Goal: Task Accomplishment & Management: Complete application form

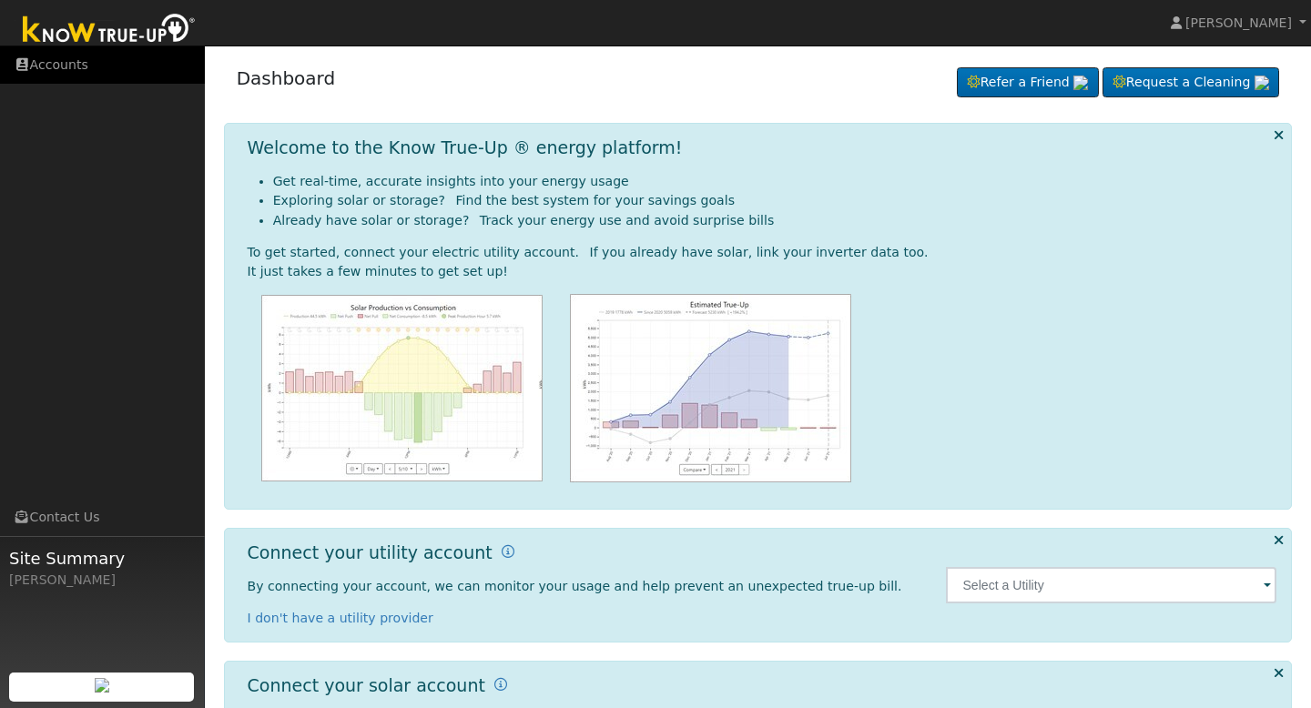
click at [51, 66] on link "Accounts" at bounding box center [102, 64] width 205 height 37
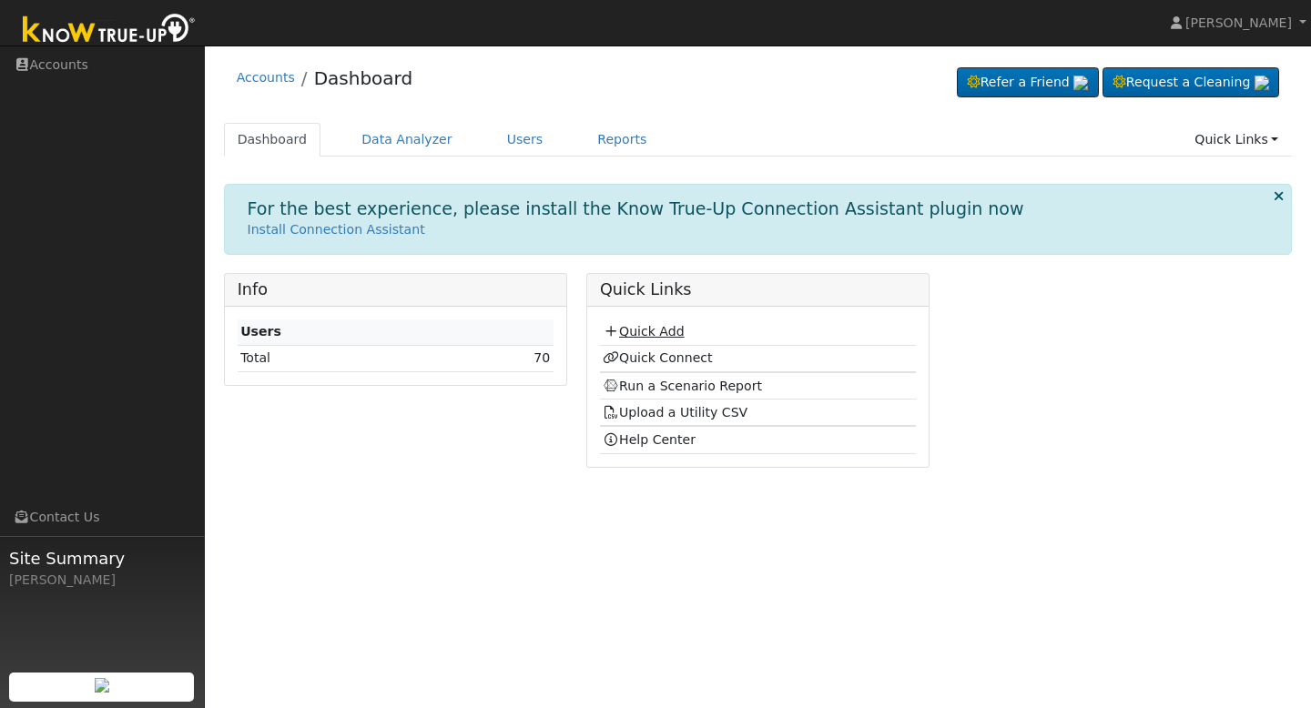
click at [632, 328] on link "Quick Add" at bounding box center [643, 331] width 81 height 15
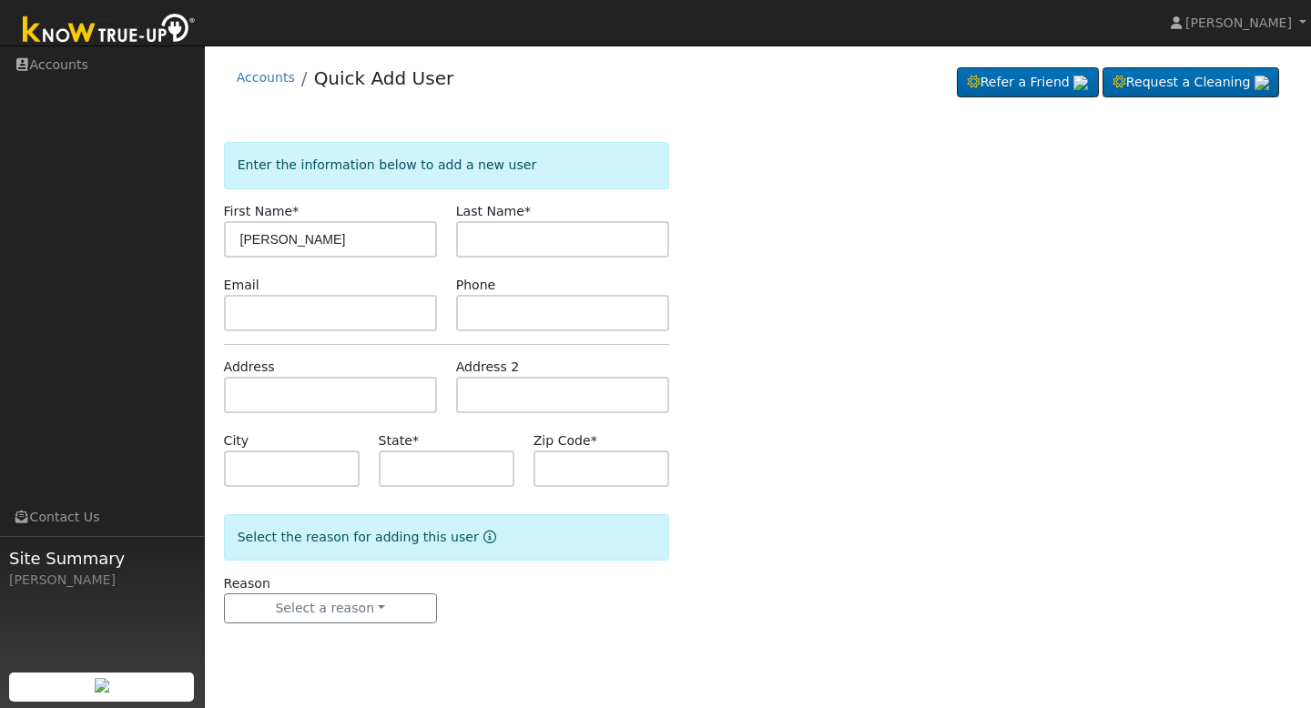
type input "john"
type input "green"
click at [403, 243] on input "john" at bounding box center [330, 239] width 213 height 36
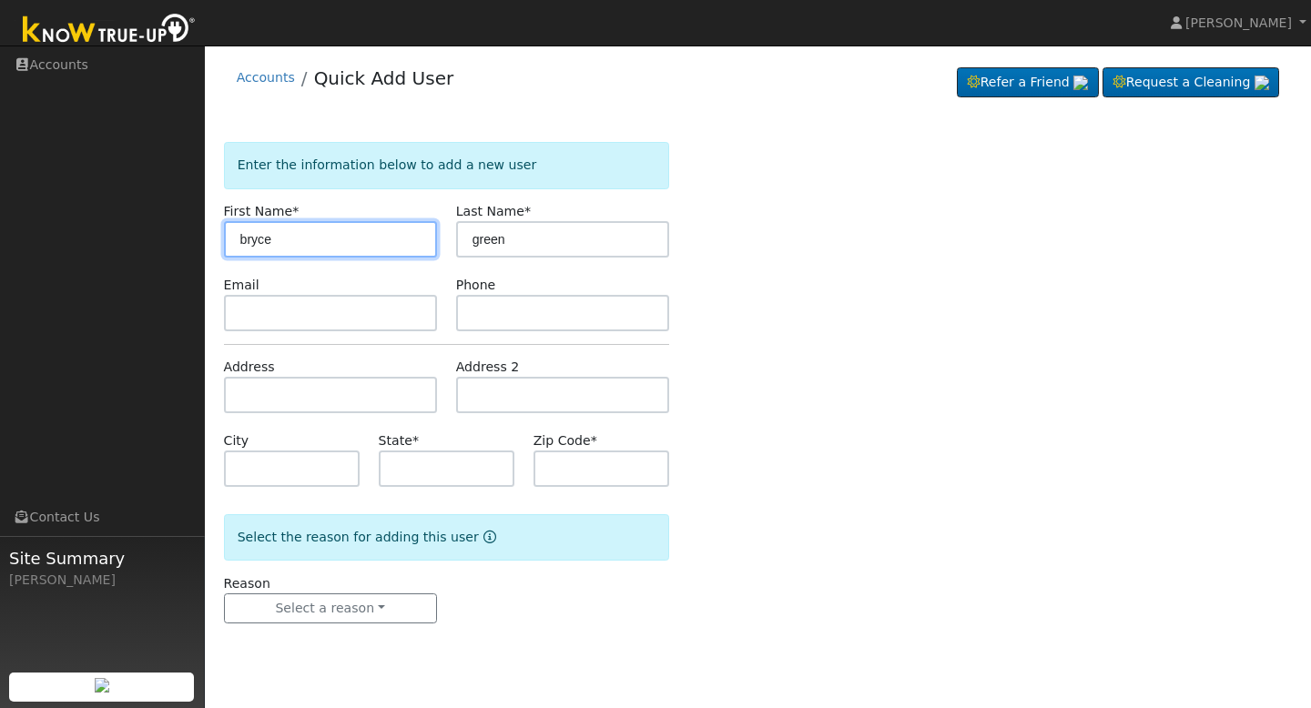
type input "bryce"
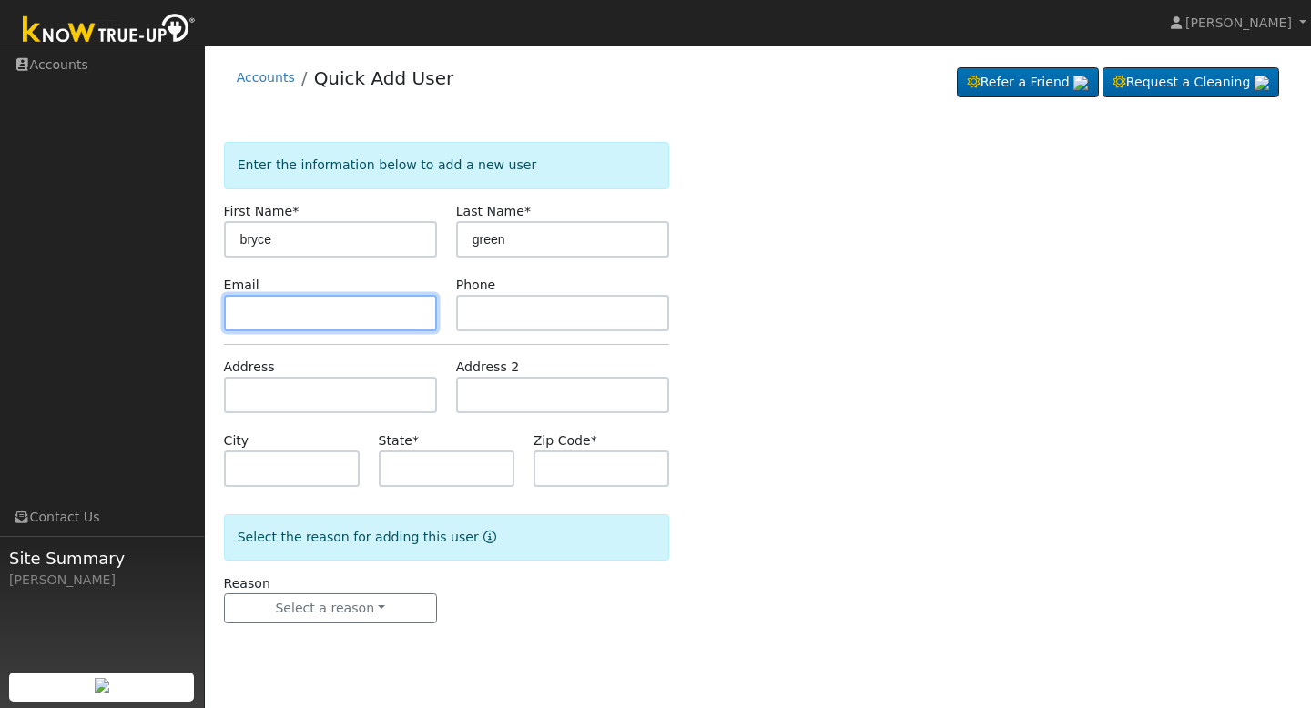
click at [342, 316] on input "text" at bounding box center [330, 313] width 213 height 36
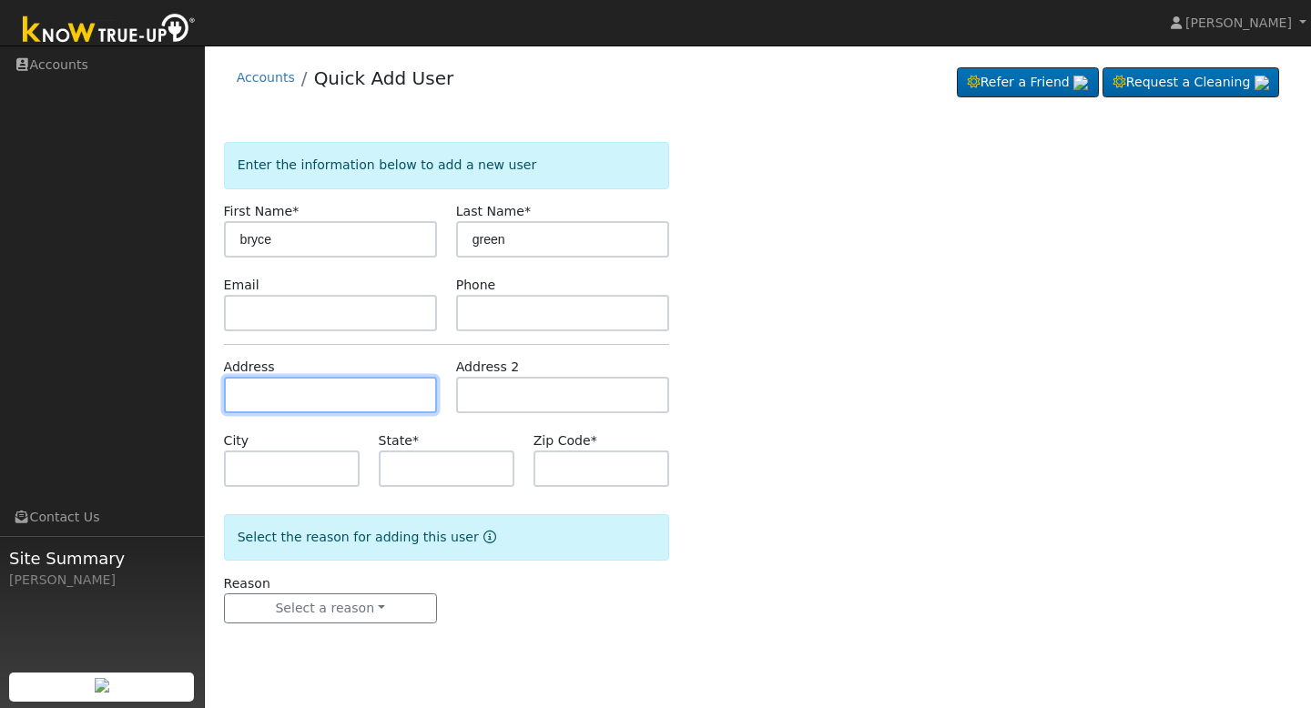
click at [319, 384] on input "text" at bounding box center [330, 395] width 213 height 36
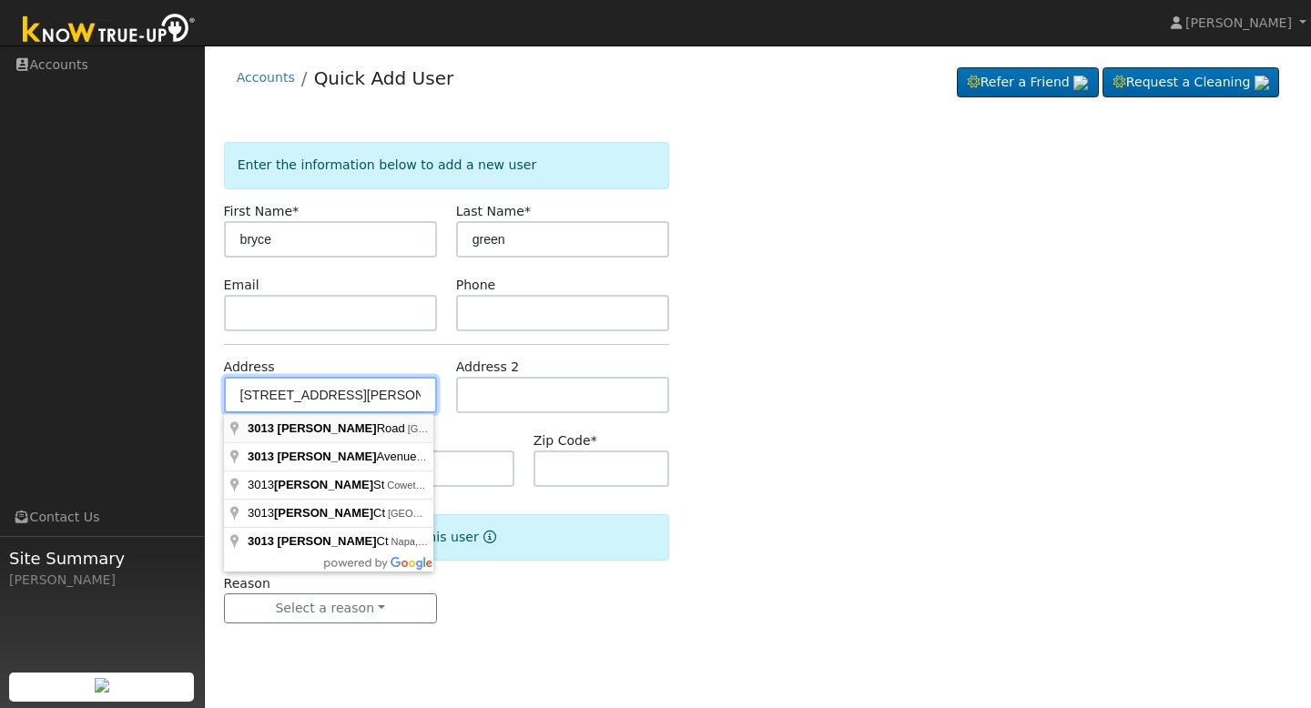
type input "3013 Trower Road"
type input "Catheys Valley"
type input "CA"
type input "95306"
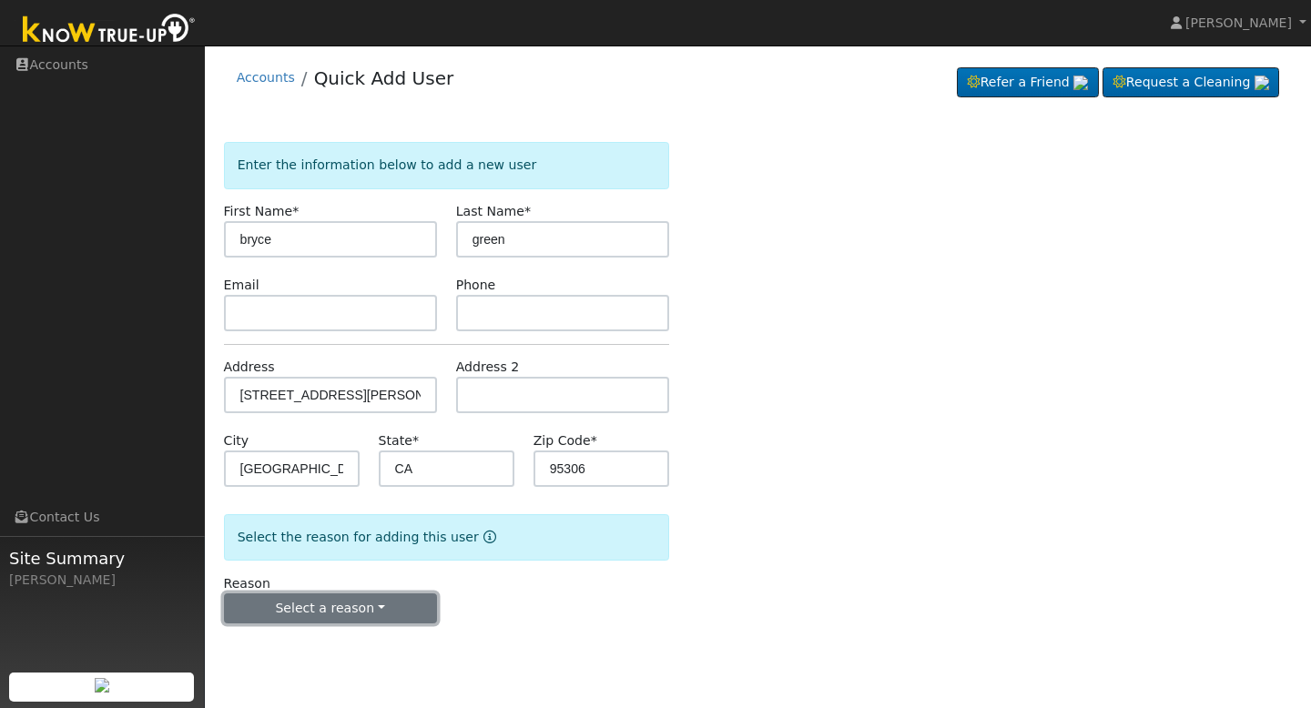
click at [313, 604] on button "Select a reason" at bounding box center [330, 609] width 213 height 31
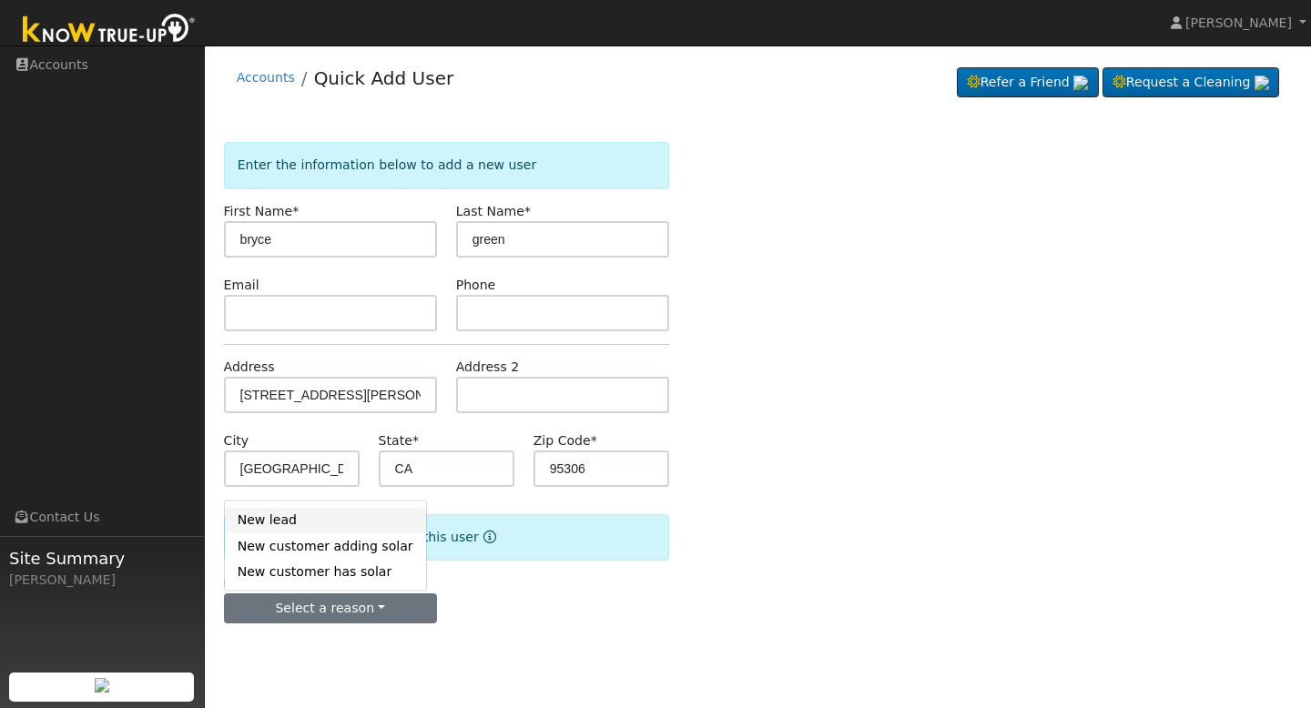
click at [292, 523] on link "New lead" at bounding box center [325, 519] width 201 height 25
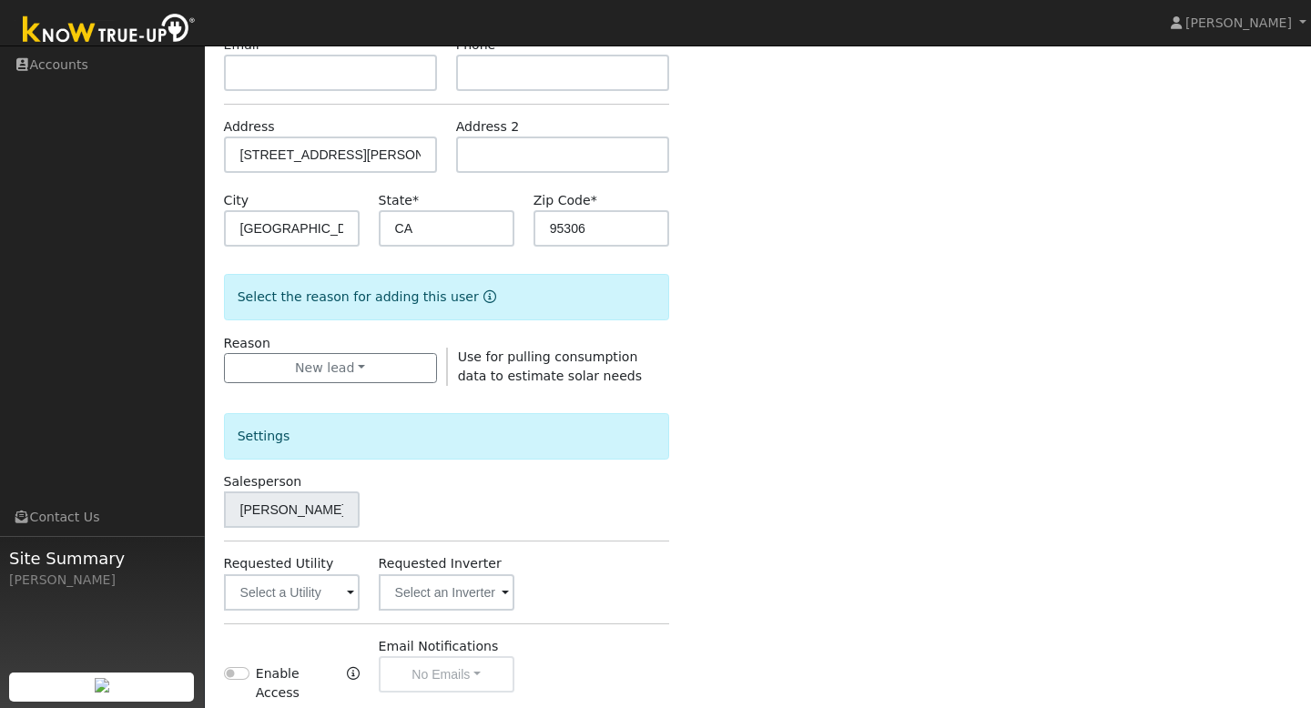
scroll to position [333, 0]
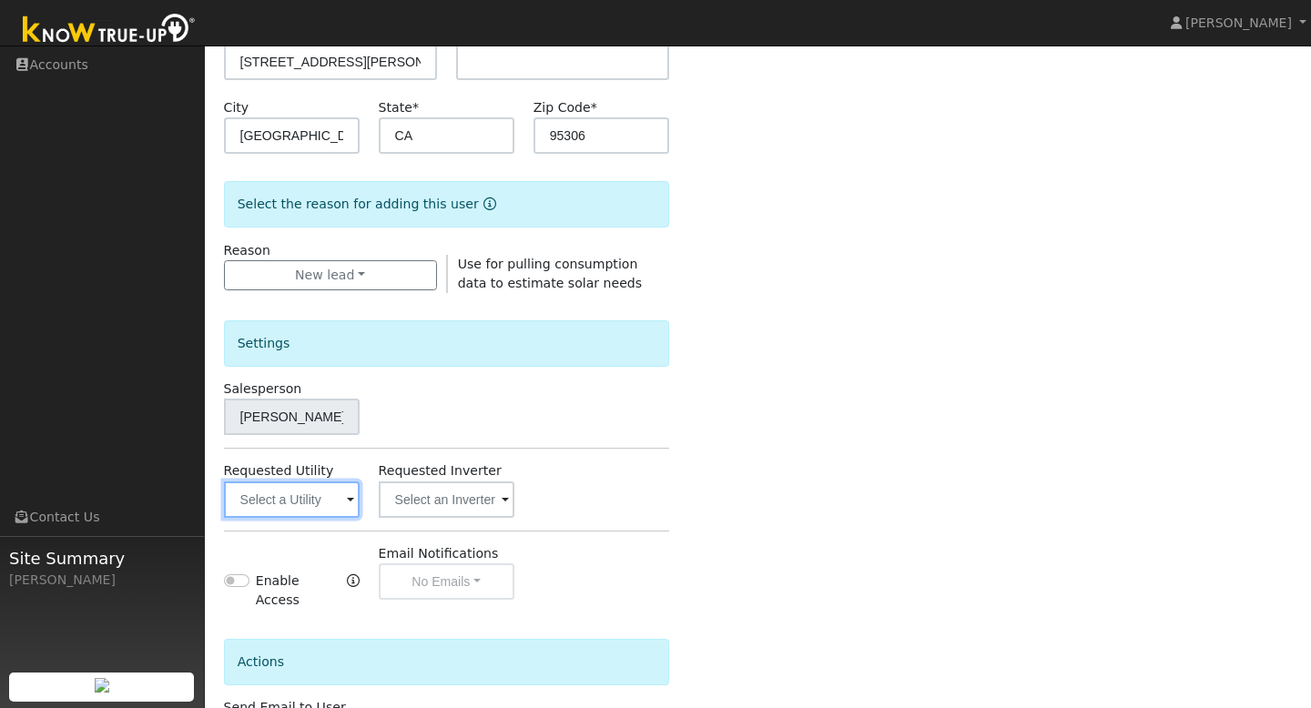
click at [339, 496] on input "text" at bounding box center [292, 500] width 136 height 36
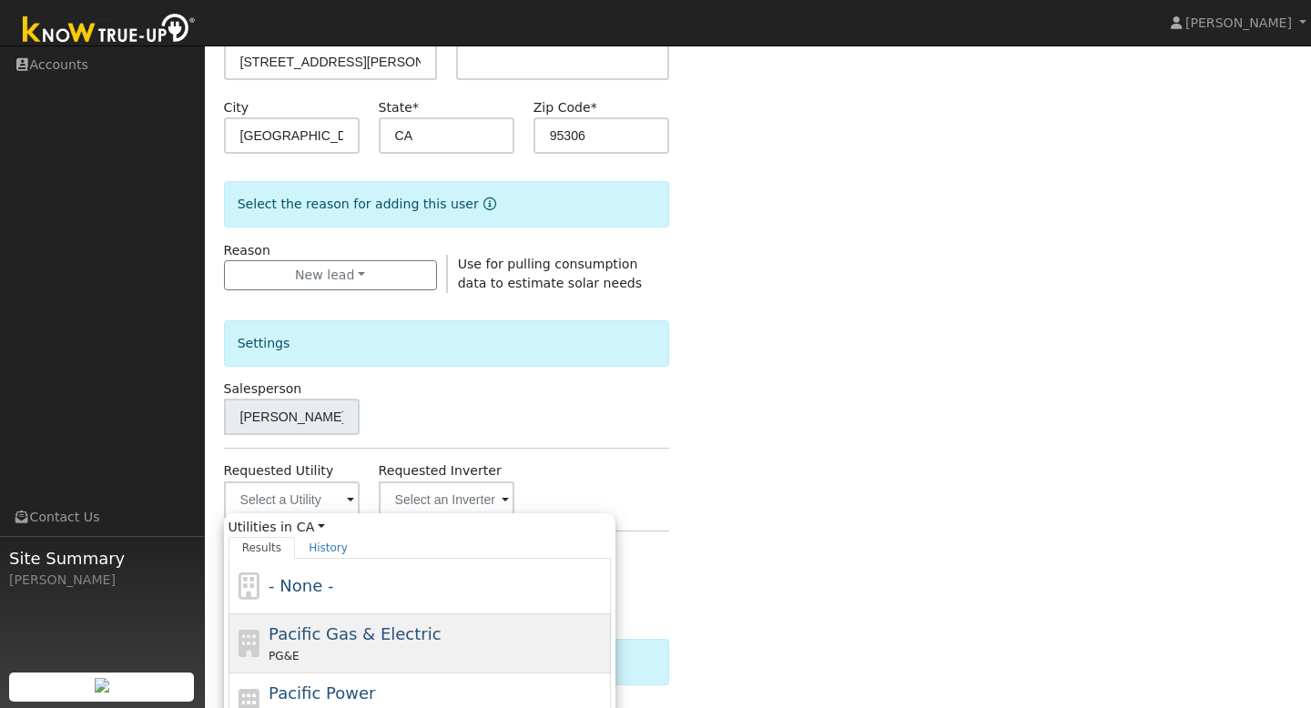
click at [351, 623] on div "Pacific Gas & Electric PG&E" at bounding box center [438, 644] width 338 height 44
type input "Pacific Gas & Electric"
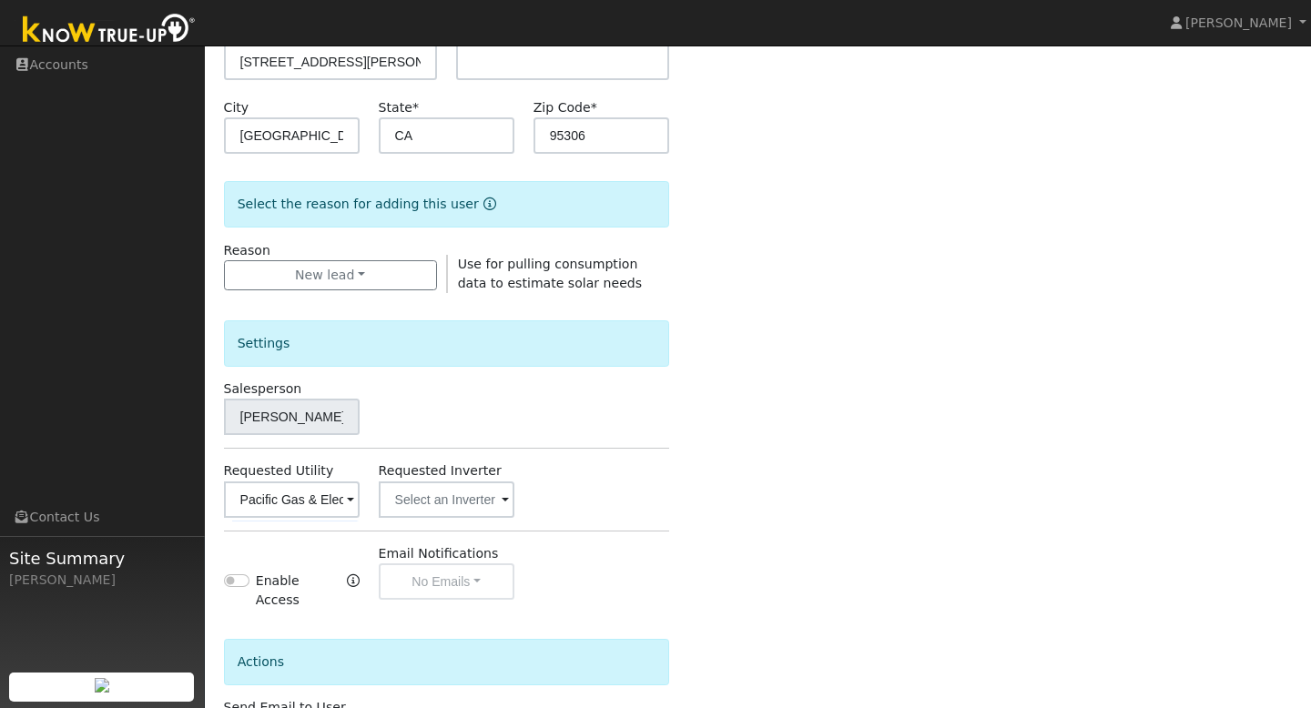
click at [643, 473] on div "Requested Utility Pacific Gas & Electric Requested Inverter" at bounding box center [446, 490] width 464 height 56
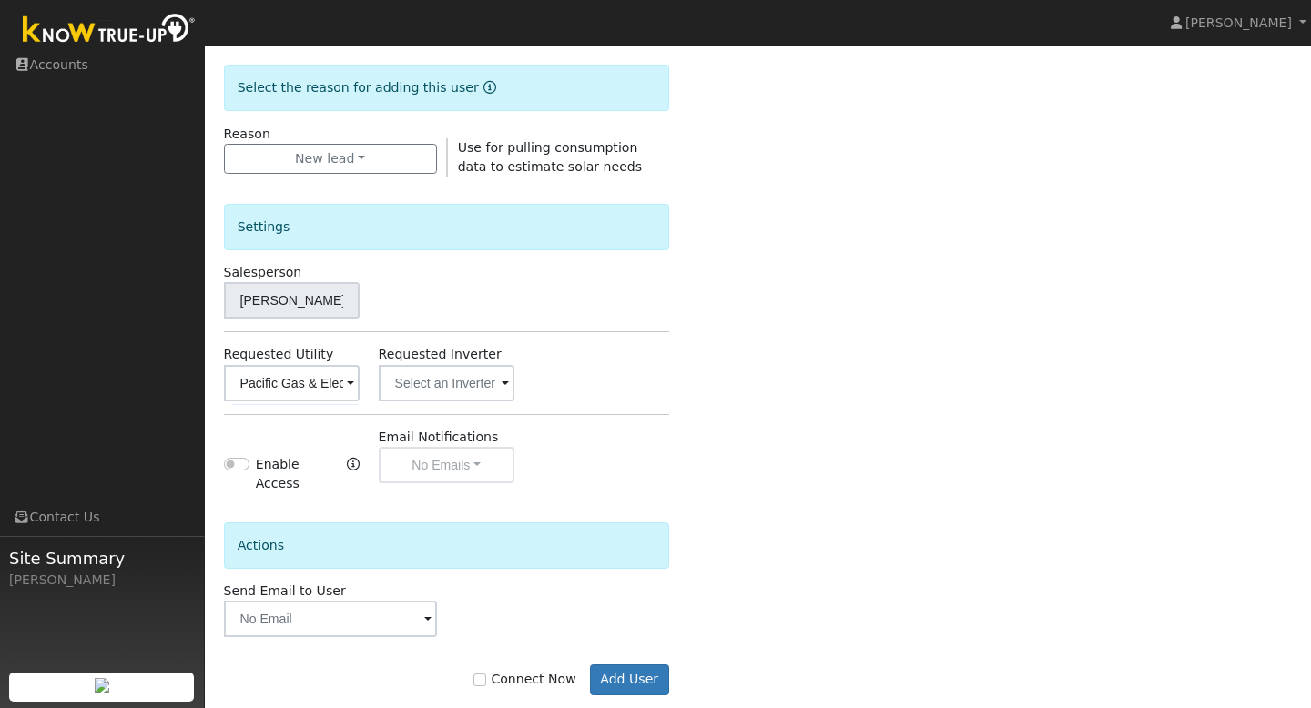
scroll to position [471, 0]
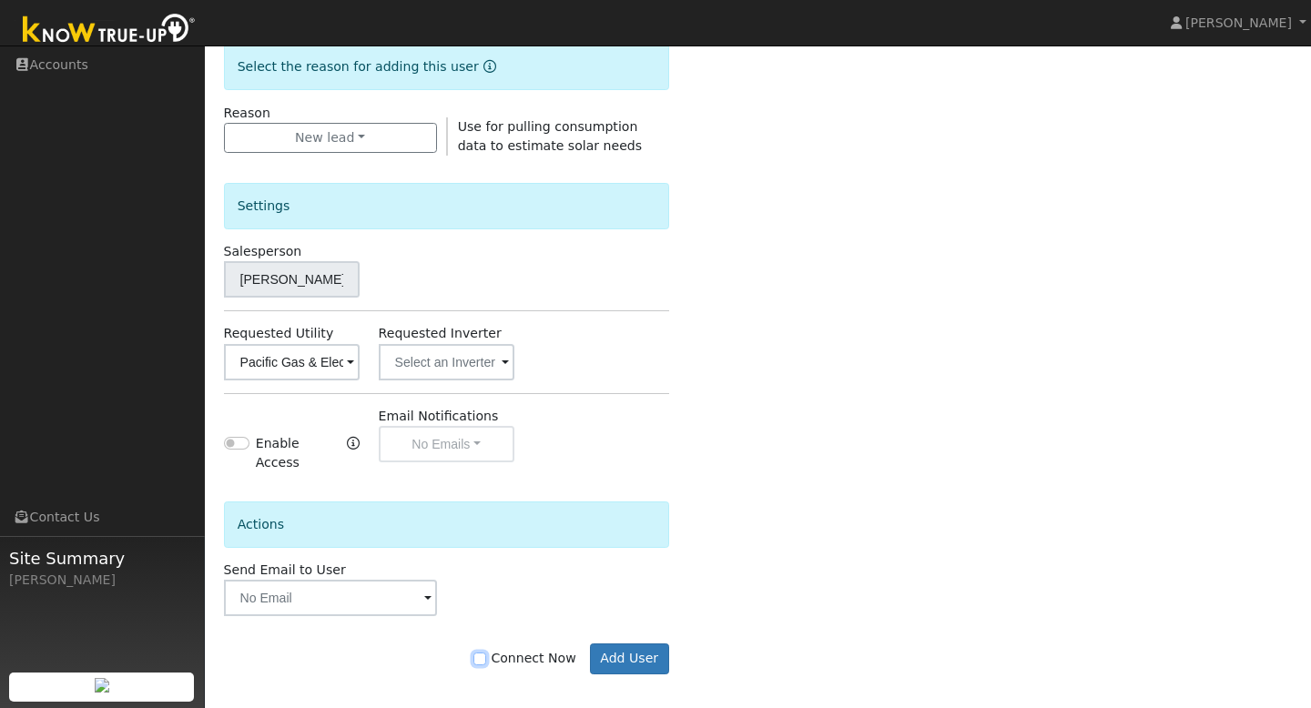
click at [486, 653] on input "Connect Now" at bounding box center [479, 659] width 13 height 13
checkbox input "true"
click at [623, 645] on button "Add User" at bounding box center [629, 659] width 79 height 31
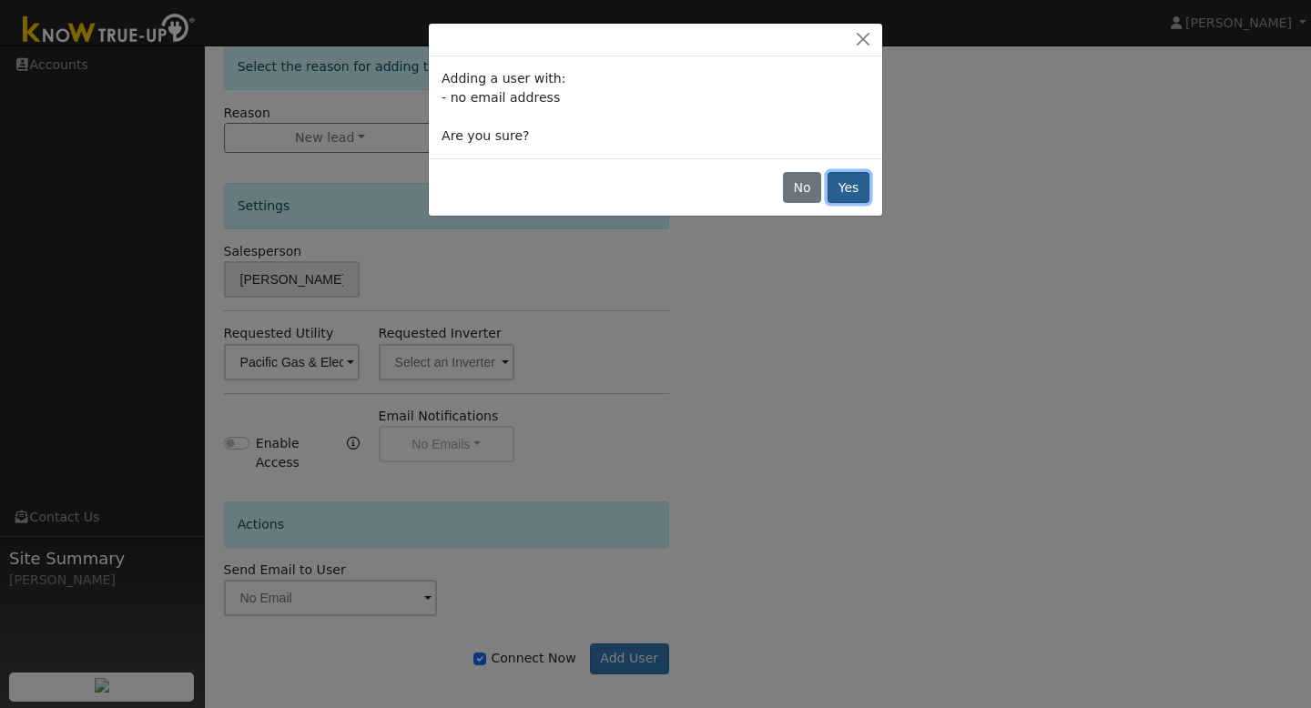
click at [837, 196] on button "Yes" at bounding box center [849, 187] width 42 height 31
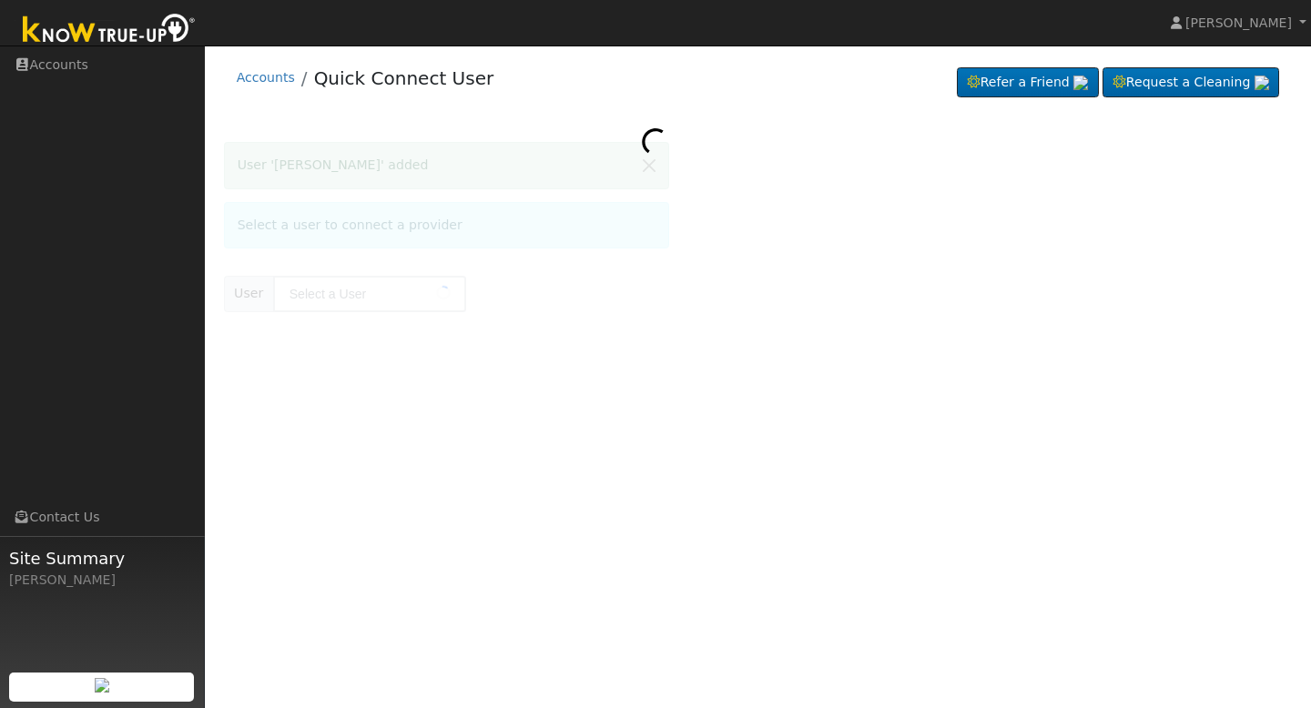
type input "bryce green"
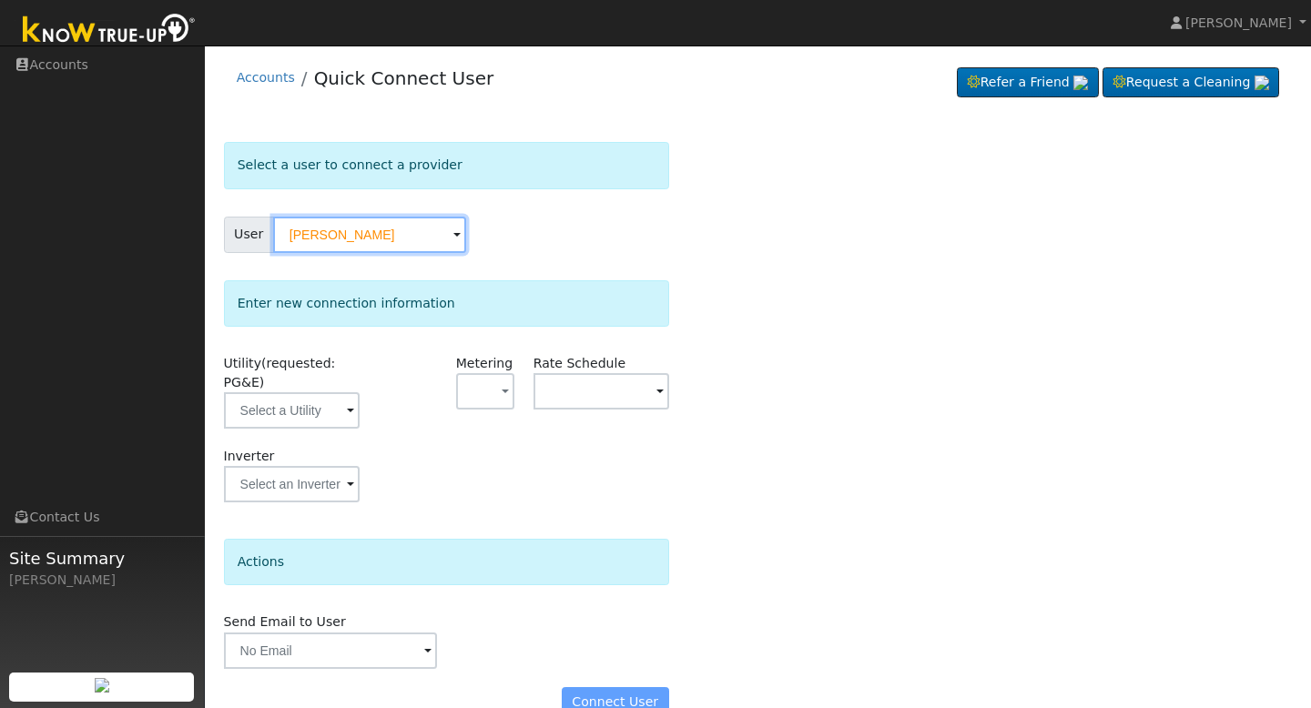
scroll to position [36, 0]
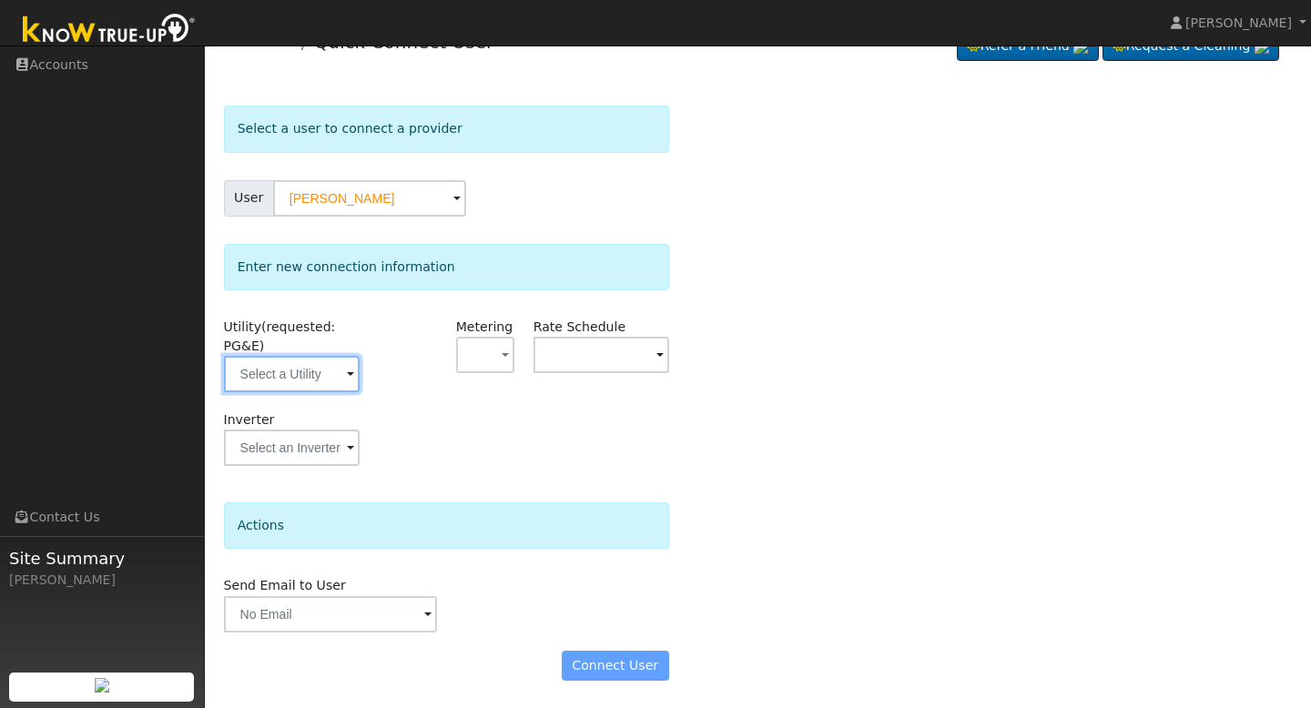
click at [325, 375] on input "text" at bounding box center [292, 374] width 136 height 36
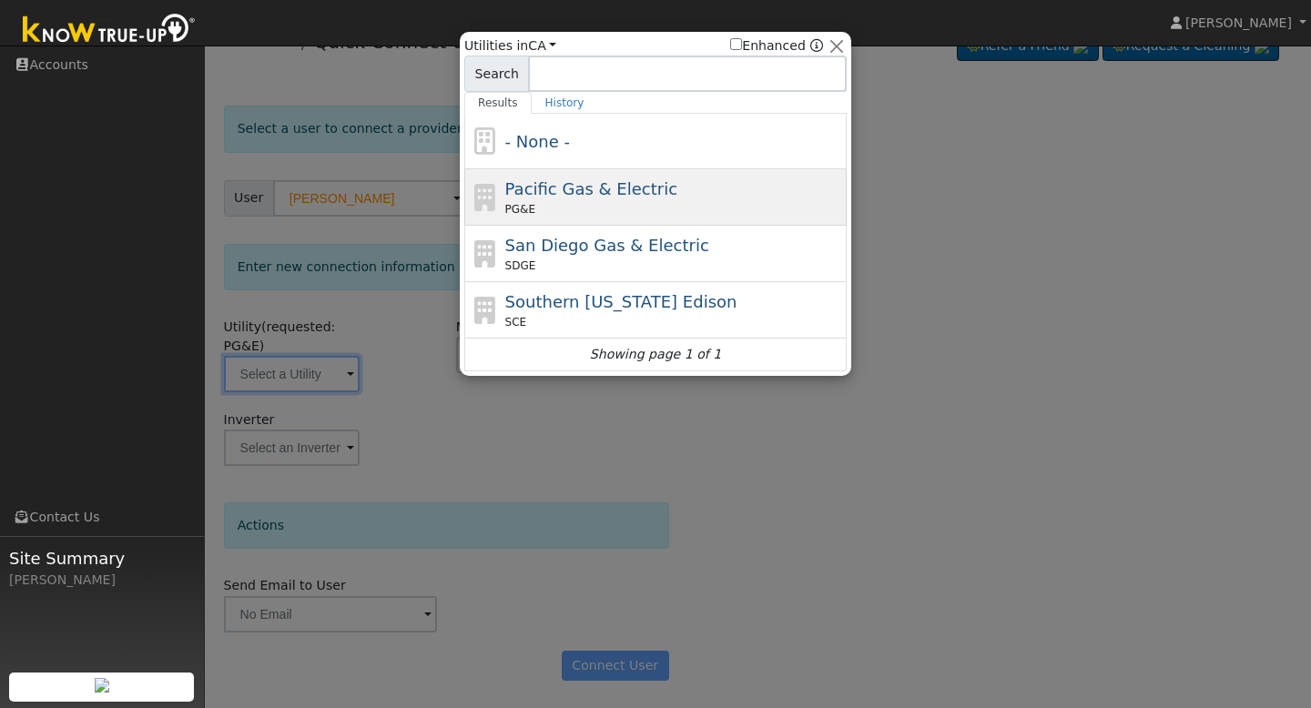
click at [603, 189] on span "Pacific Gas & Electric" at bounding box center [591, 188] width 172 height 19
type input "PG&E"
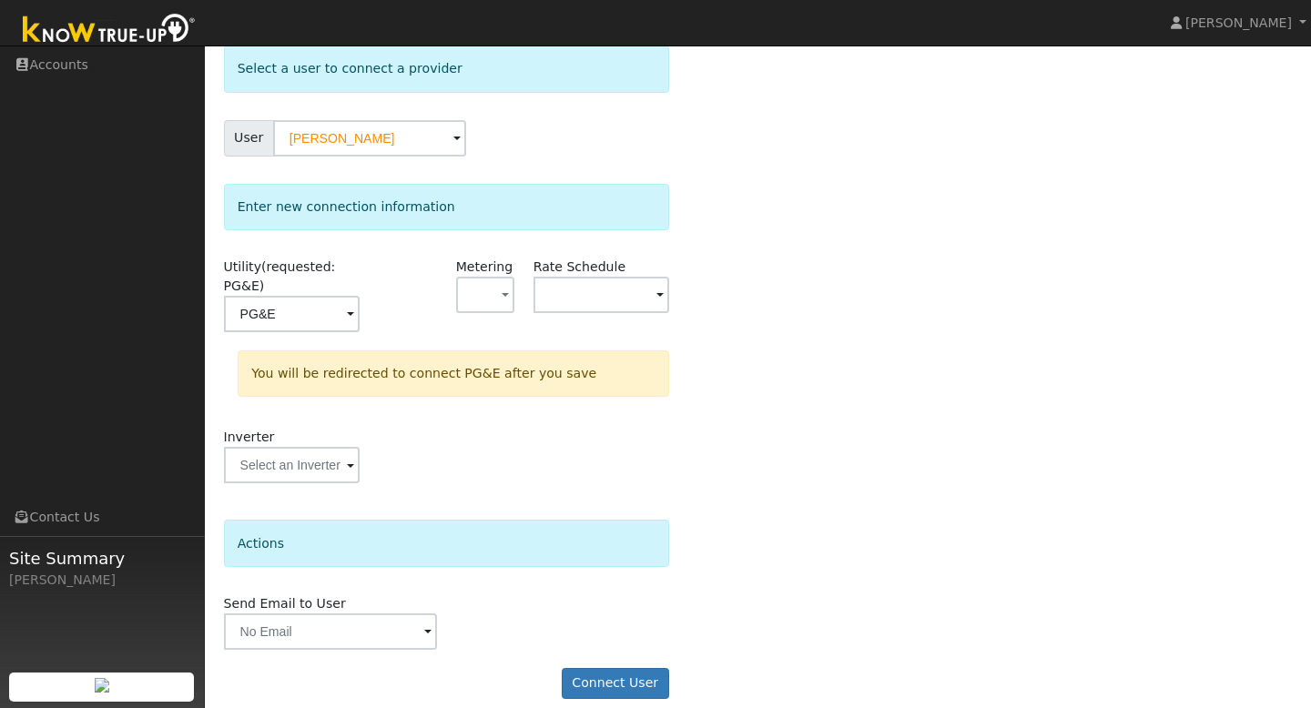
scroll to position [114, 0]
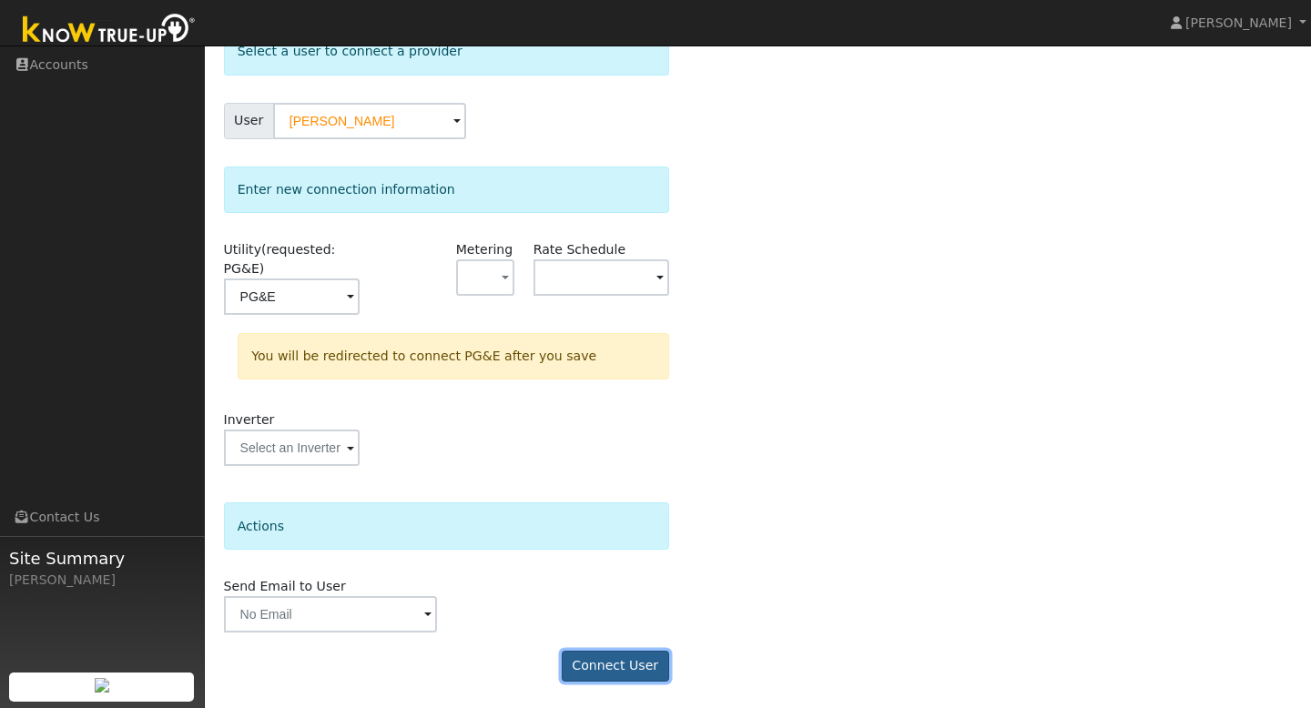
click at [609, 668] on button "Connect User" at bounding box center [615, 666] width 107 height 31
